Goal: Information Seeking & Learning: Find specific fact

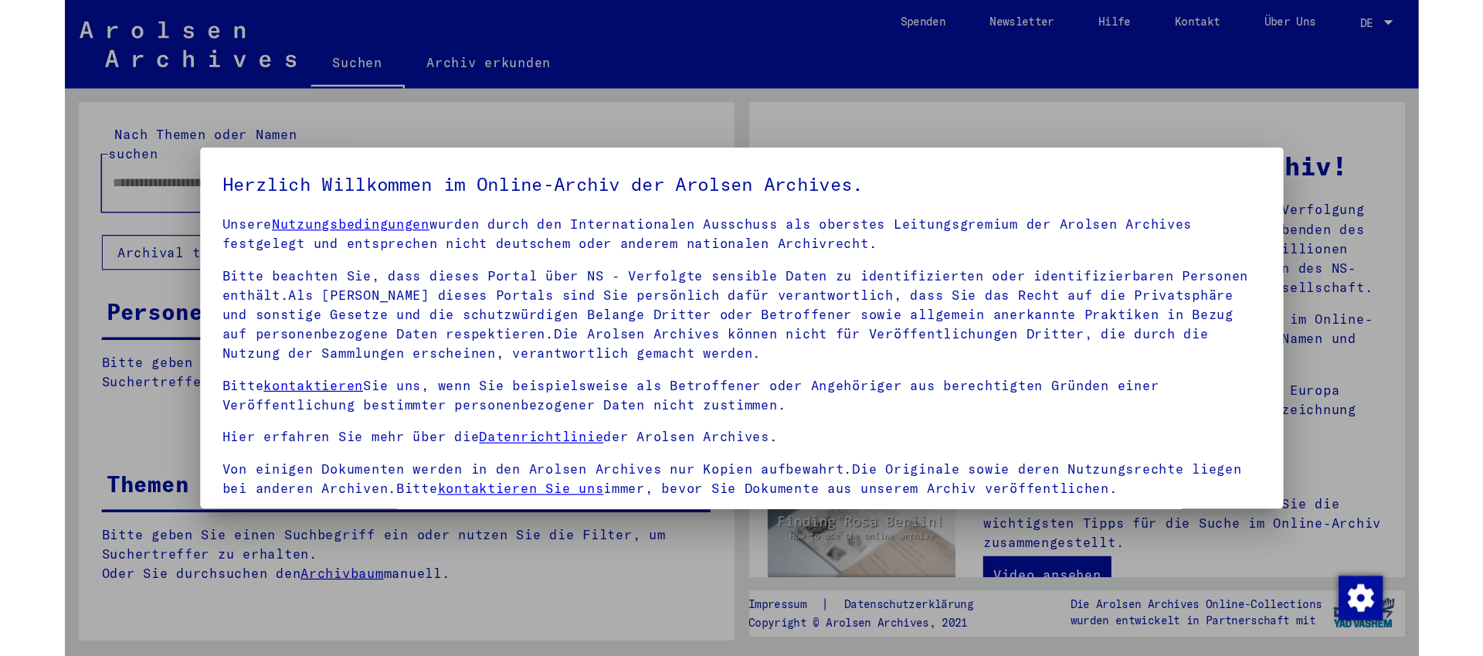
scroll to position [132, 0]
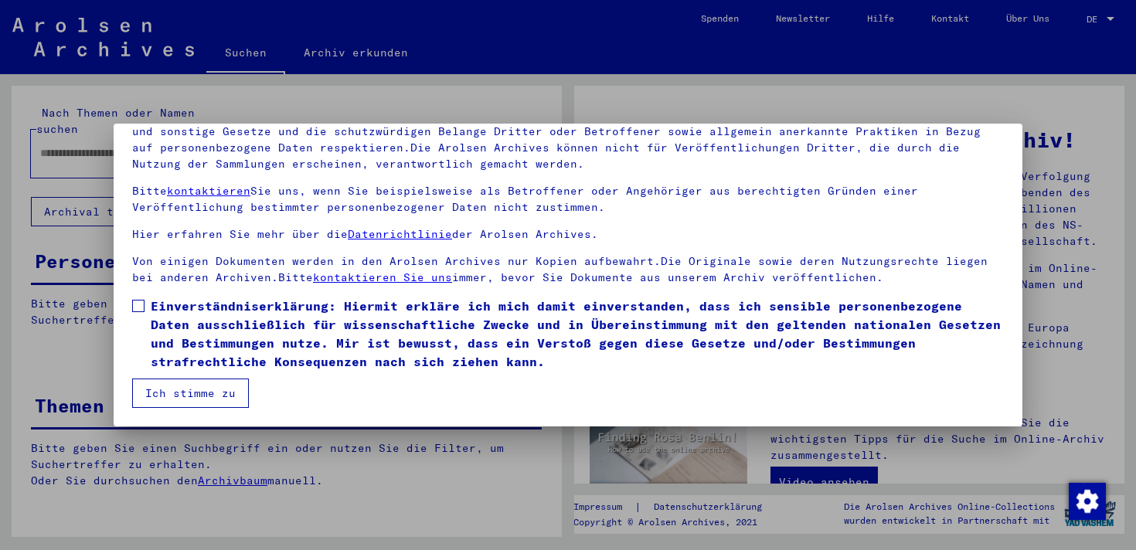
click at [188, 314] on span "Einverständniserklärung: Hiermit erkläre ich mich damit einverstanden, dass ich…" at bounding box center [577, 334] width 853 height 74
click at [178, 392] on button "Ich stimme zu" at bounding box center [190, 393] width 117 height 29
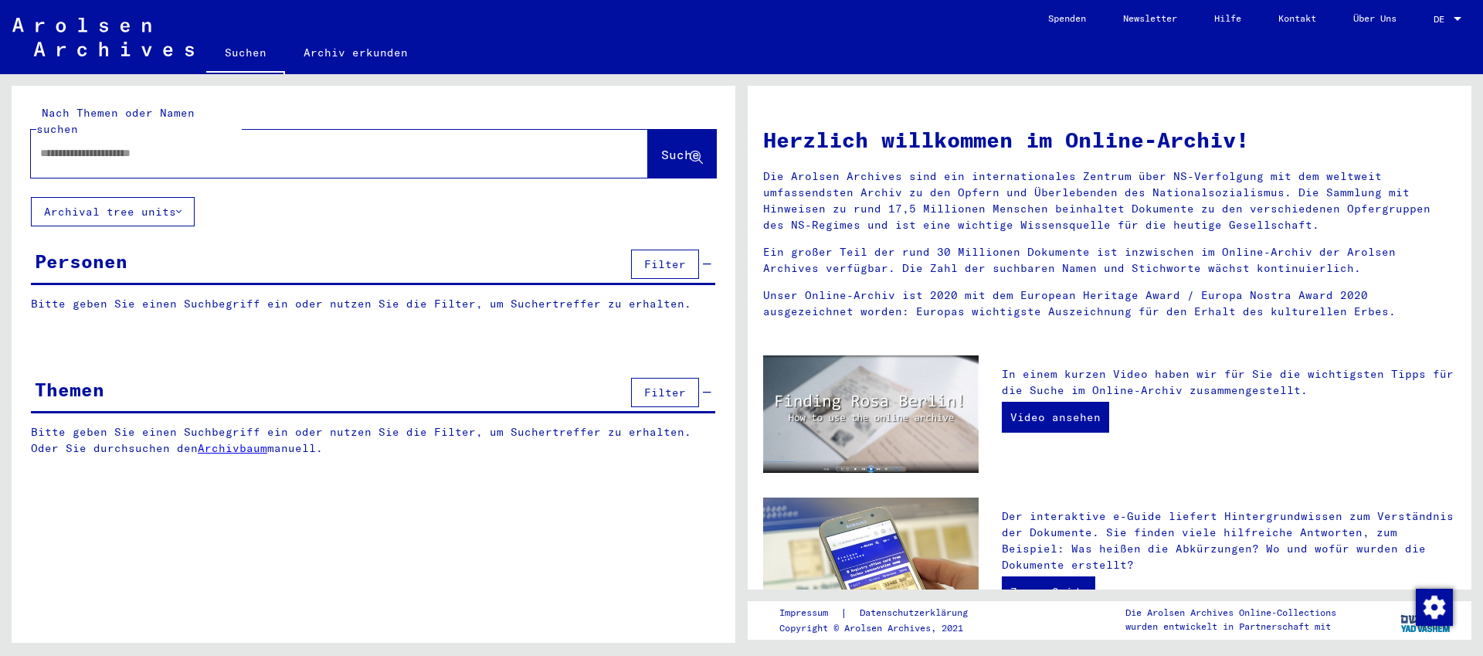
click at [218, 145] on input "text" at bounding box center [321, 153] width 562 height 16
type input "******"
click at [670, 148] on button "Suche" at bounding box center [682, 154] width 68 height 48
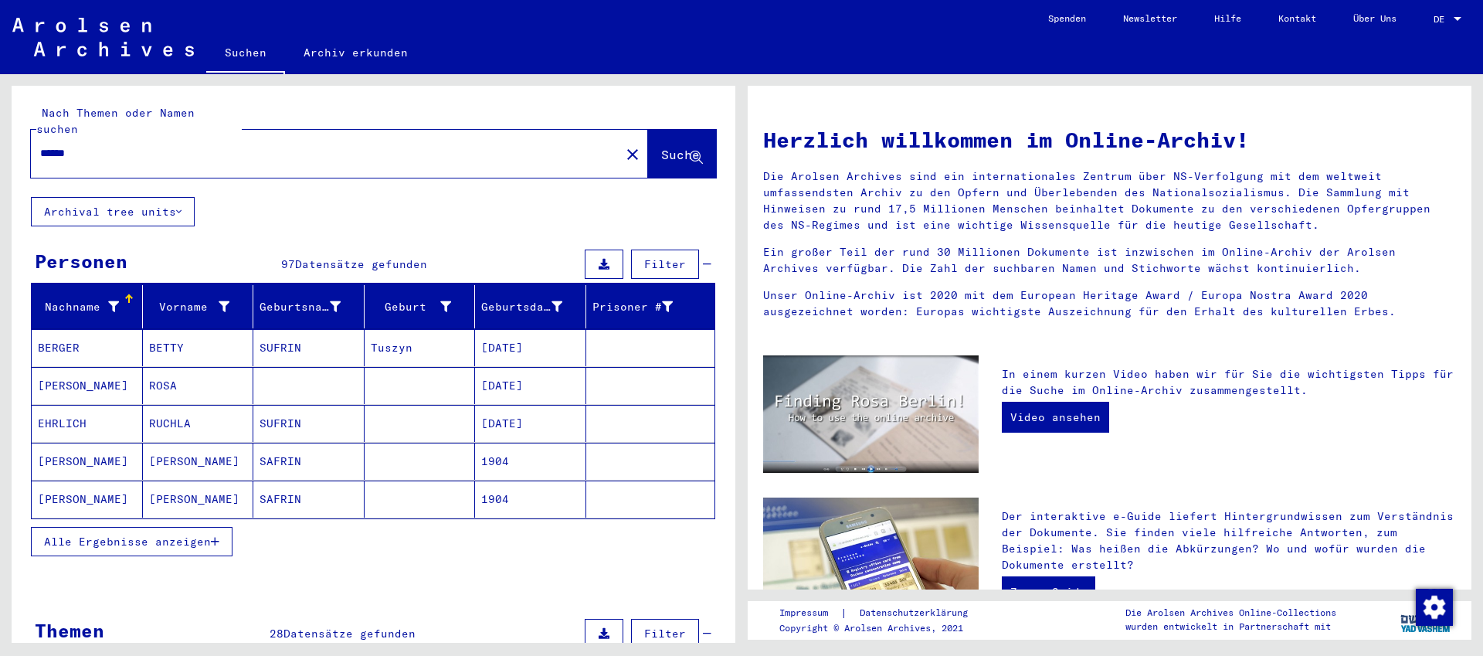
click at [294, 329] on mat-cell "SUFRIN" at bounding box center [308, 347] width 111 height 37
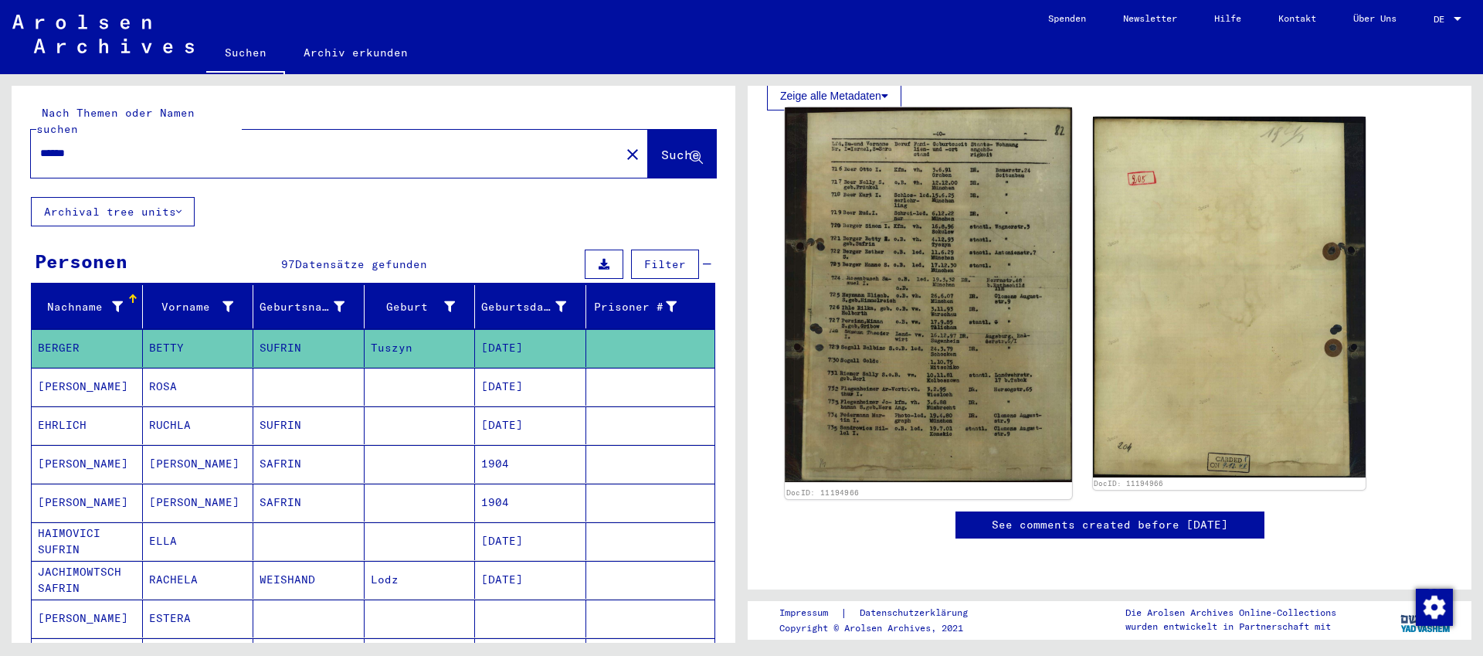
scroll to position [451, 0]
click at [950, 223] on img at bounding box center [928, 294] width 287 height 375
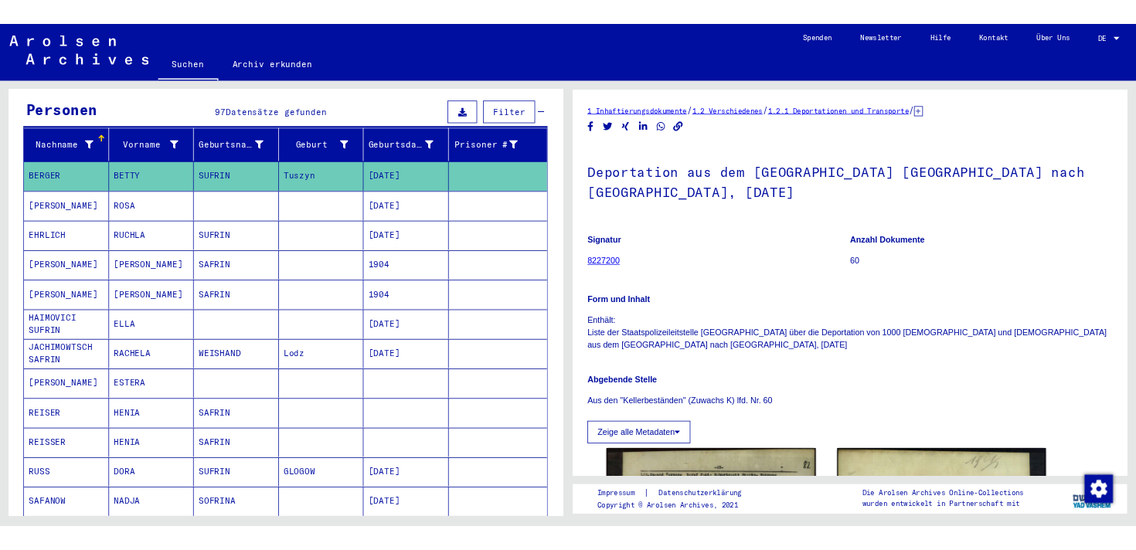
scroll to position [0, 0]
